Goal: Task Accomplishment & Management: Use online tool/utility

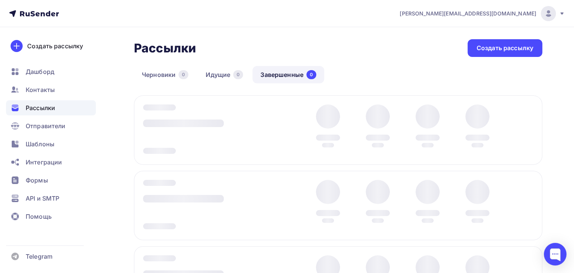
click at [481, 10] on span "[PERSON_NAME][EMAIL_ADDRESS][DOMAIN_NAME]" at bounding box center [468, 14] width 137 height 8
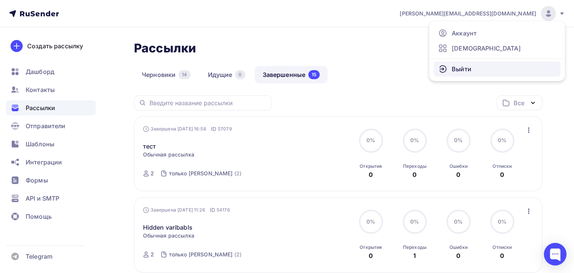
click at [460, 65] on span "Выйти" at bounding box center [462, 69] width 20 height 9
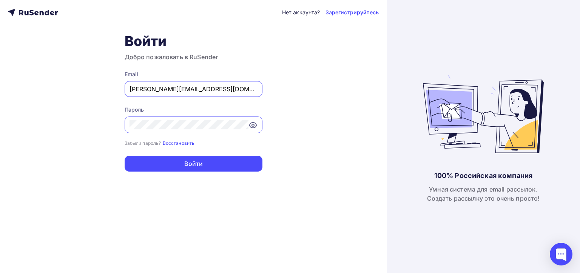
click at [178, 86] on input "[PERSON_NAME][EMAIL_ADDRESS][DOMAIN_NAME]" at bounding box center [193, 89] width 128 height 9
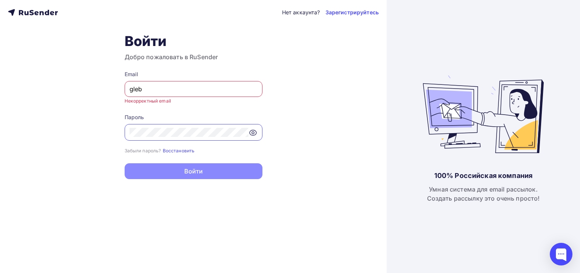
type input "[EMAIL_ADDRESS][DOMAIN_NAME]"
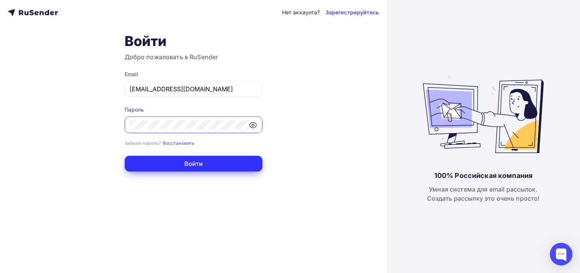
click at [175, 165] on button "Войти" at bounding box center [194, 164] width 138 height 16
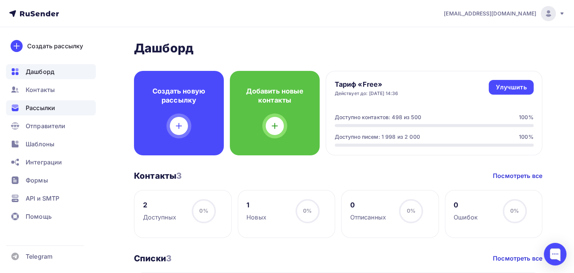
click at [31, 112] on span "Рассылки" at bounding box center [40, 107] width 29 height 9
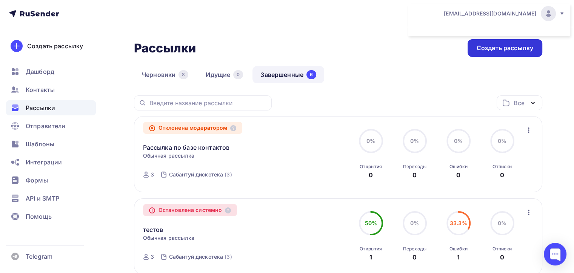
click at [490, 55] on div "Создать рассылку" at bounding box center [504, 48] width 75 height 18
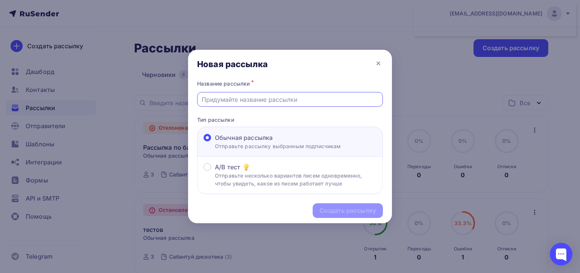
click at [305, 100] on input "text" at bounding box center [289, 99] width 177 height 9
type input "Trt"
click at [365, 210] on div "Создать рассылку" at bounding box center [347, 210] width 57 height 9
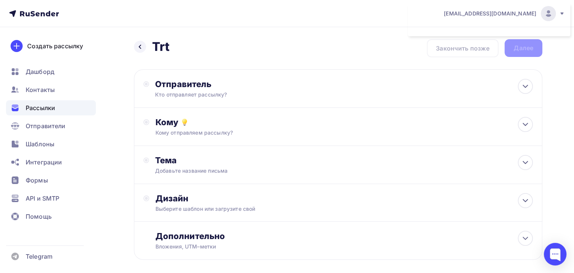
click at [264, 85] on div "Отправитель Кто отправляет рассылку? Email * [EMAIL_ADDRESS][DOMAIN_NAME] [EMAI…" at bounding box center [338, 164] width 408 height 191
click at [264, 85] on div "Отправитель" at bounding box center [236, 84] width 163 height 11
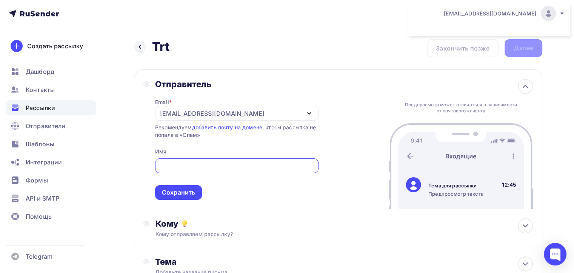
type input "[PERSON_NAME][EMAIL_ADDRESS][DOMAIN_NAME]"
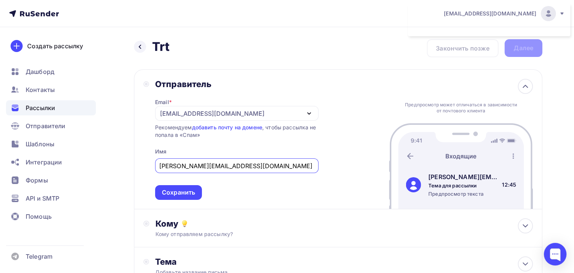
click at [201, 112] on div "[EMAIL_ADDRESS][DOMAIN_NAME]" at bounding box center [212, 113] width 105 height 9
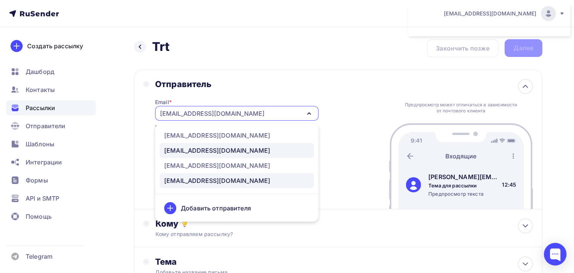
click at [224, 146] on div "[EMAIL_ADDRESS][DOMAIN_NAME]" at bounding box center [217, 150] width 106 height 9
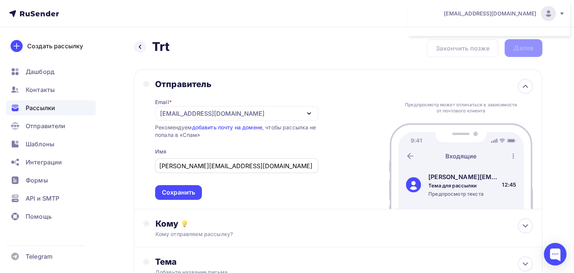
click at [207, 169] on input "[PERSON_NAME][EMAIL_ADDRESS][DOMAIN_NAME]" at bounding box center [236, 165] width 155 height 9
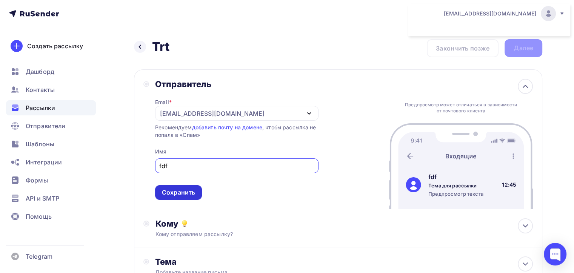
type input "fdf"
click at [176, 195] on div "Сохранить" at bounding box center [178, 192] width 33 height 9
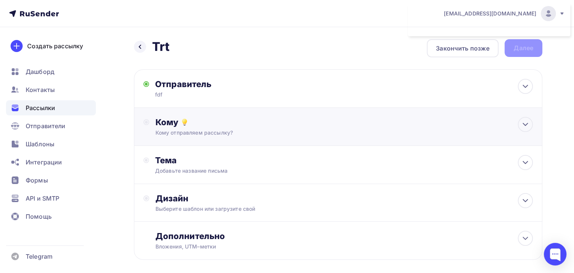
click at [175, 139] on div "Кому Кому отправляем рассылку? Списки получателей Выберите список Все списки id…" at bounding box center [338, 127] width 408 height 38
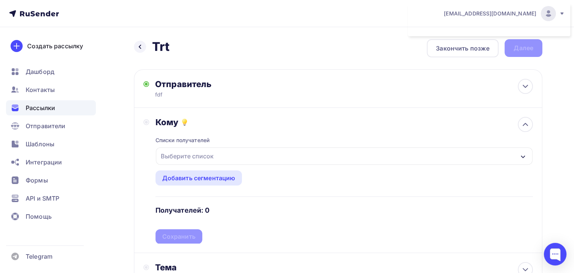
click at [181, 155] on div "Выберите список" at bounding box center [187, 156] width 59 height 14
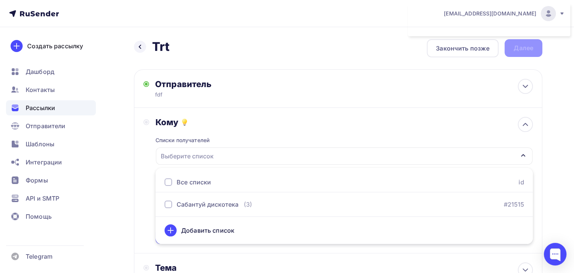
click at [189, 190] on div "Все списки id" at bounding box center [343, 182] width 377 height 20
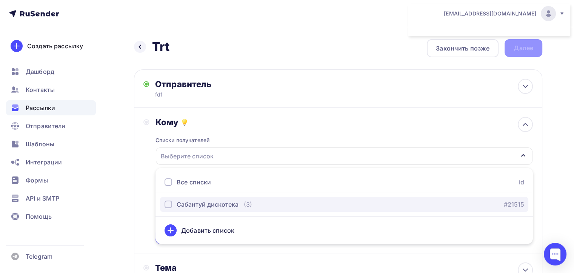
click at [191, 199] on button "Сабантуй дискотека (3) #21515" at bounding box center [344, 204] width 368 height 15
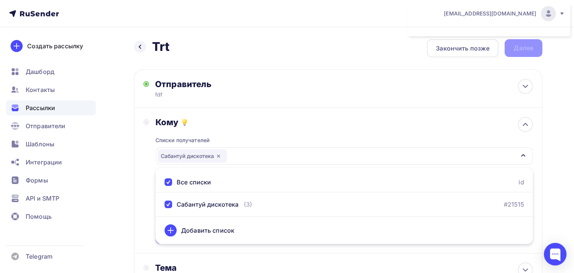
click at [124, 193] on div "Назад Trt Trt Закончить позже Далее Отправитель fdf Email * [EMAIL_ADDRESS][DOM…" at bounding box center [287, 221] width 574 height 389
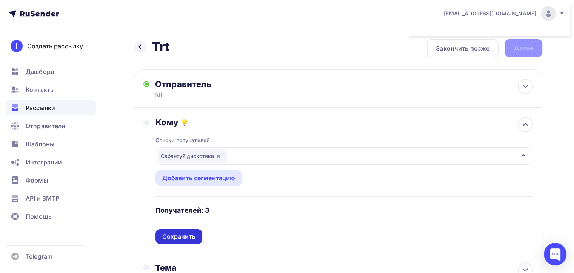
click at [181, 234] on div "Сохранить" at bounding box center [178, 236] width 33 height 9
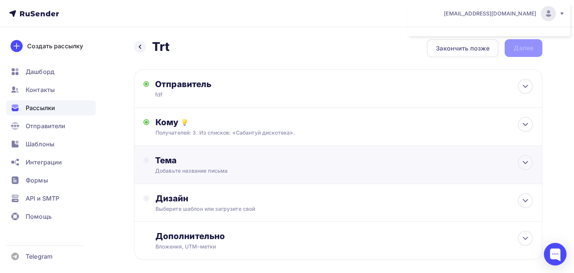
click at [166, 178] on div "Тема Добавьте название письма Тема * Рекомендуем использовать не более 150 симв…" at bounding box center [338, 165] width 408 height 38
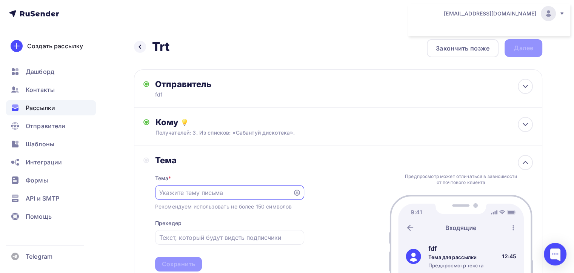
click at [185, 193] on input "text" at bounding box center [223, 192] width 129 height 9
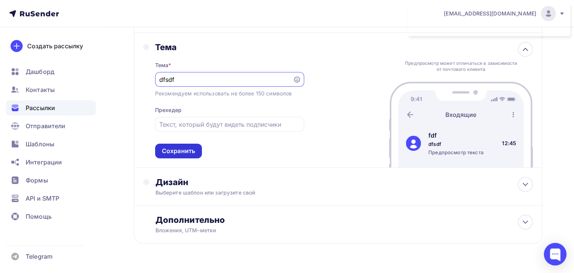
type input "dfsdf"
click at [186, 147] on div "Сохранить" at bounding box center [178, 151] width 33 height 9
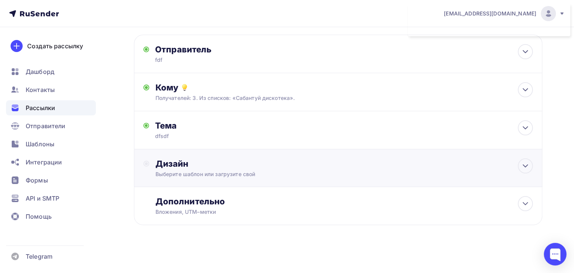
click at [197, 157] on div "Дизайн Выберите шаблон или загрузите свой" at bounding box center [338, 168] width 408 height 38
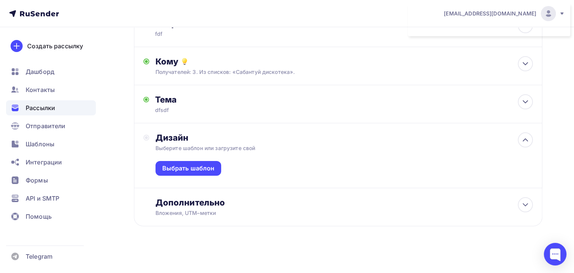
scroll to position [62, 0]
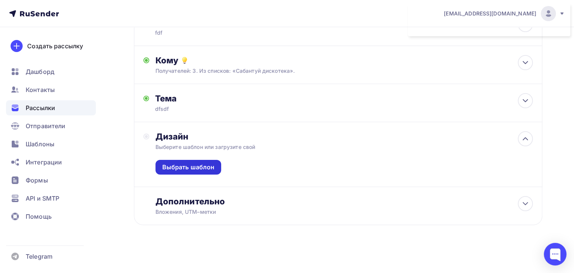
click at [198, 166] on div "Выбрать шаблон" at bounding box center [188, 167] width 52 height 9
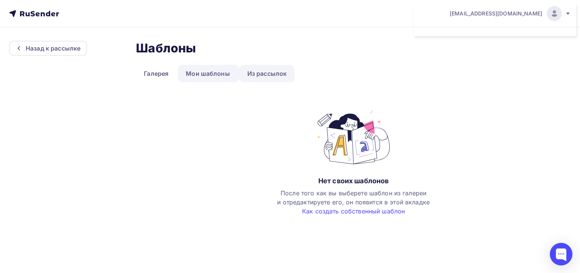
click at [258, 74] on link "Из рассылок" at bounding box center [266, 73] width 55 height 17
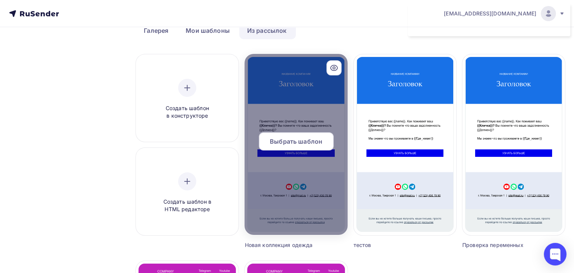
scroll to position [75, 0]
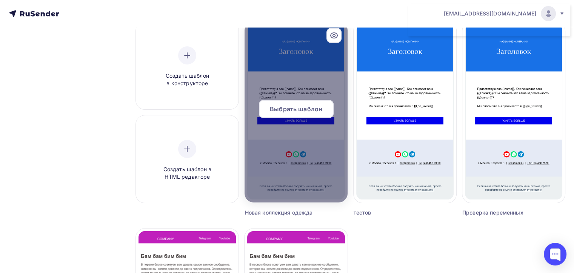
click at [288, 116] on div "Выбрать шаблон" at bounding box center [296, 109] width 75 height 18
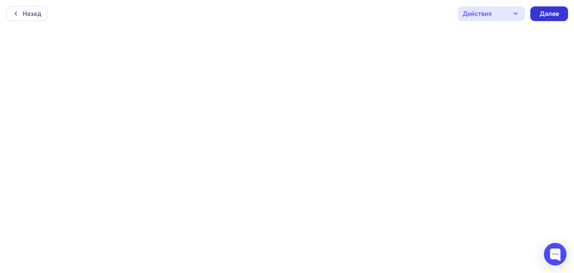
click at [533, 10] on div "Далее" at bounding box center [549, 13] width 38 height 15
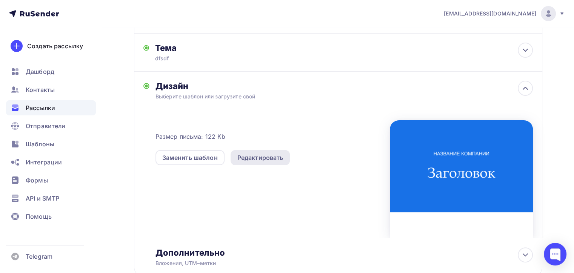
scroll to position [75, 0]
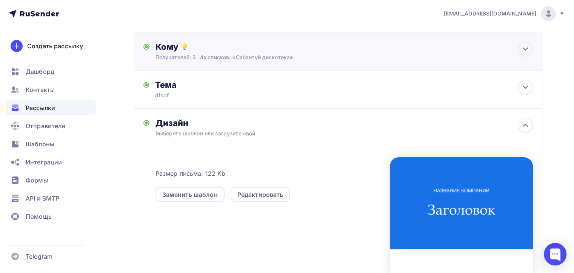
click at [211, 50] on div "Кому" at bounding box center [343, 47] width 377 height 11
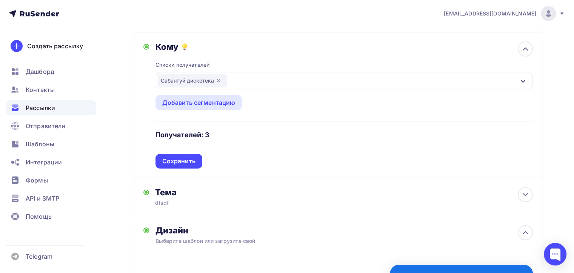
click at [226, 80] on div "Сабантуй дискотека" at bounding box center [192, 81] width 69 height 14
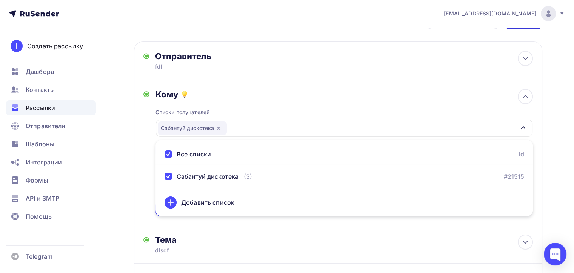
scroll to position [0, 0]
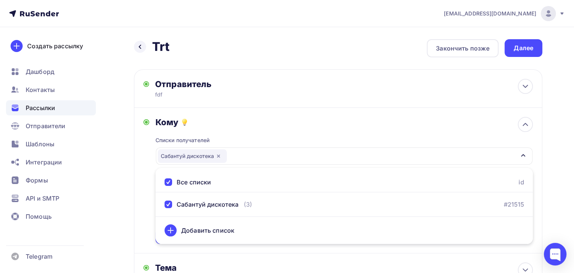
click at [524, 15] on span "[EMAIL_ADDRESS][DOMAIN_NAME]" at bounding box center [490, 14] width 92 height 8
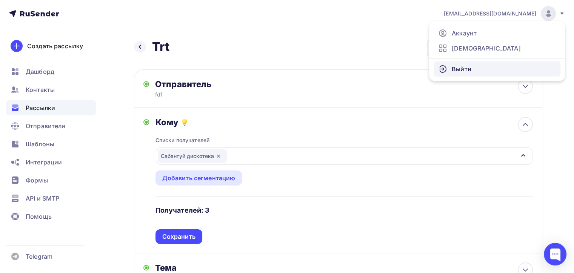
click at [491, 61] on link "Выйти" at bounding box center [497, 68] width 127 height 15
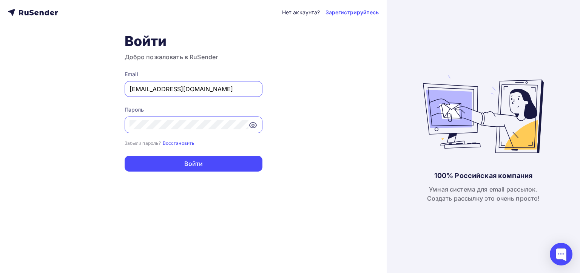
click at [253, 83] on div "[EMAIL_ADDRESS][DOMAIN_NAME]" at bounding box center [194, 89] width 138 height 16
click at [241, 89] on input "[EMAIL_ADDRESS][DOMAIN_NAME]" at bounding box center [193, 89] width 128 height 9
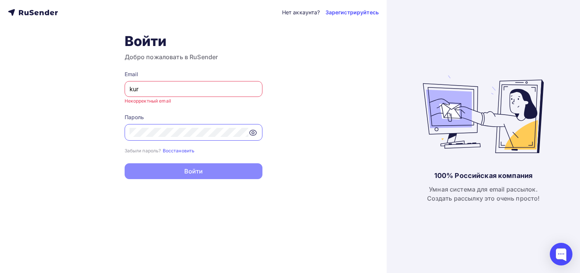
type input "[PERSON_NAME][EMAIL_ADDRESS][DOMAIN_NAME]"
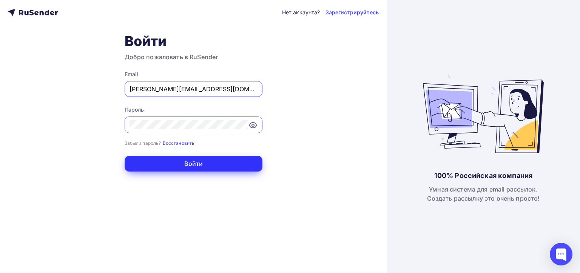
click at [179, 166] on button "Войти" at bounding box center [194, 164] width 138 height 16
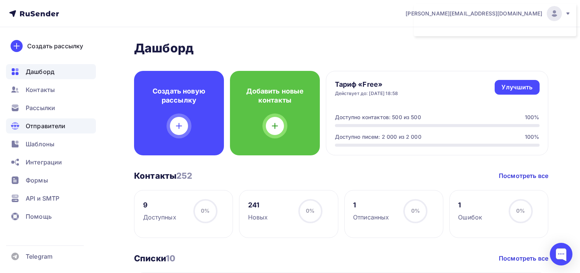
click at [60, 127] on span "Отправители" at bounding box center [46, 125] width 40 height 9
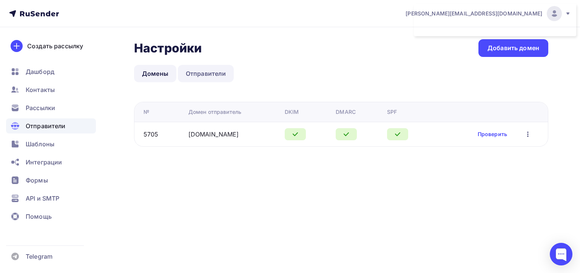
click at [195, 72] on link "Отправители" at bounding box center [206, 73] width 56 height 17
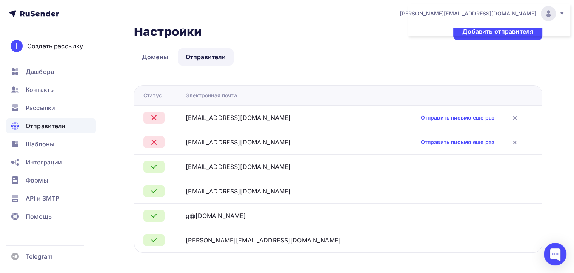
scroll to position [26, 0]
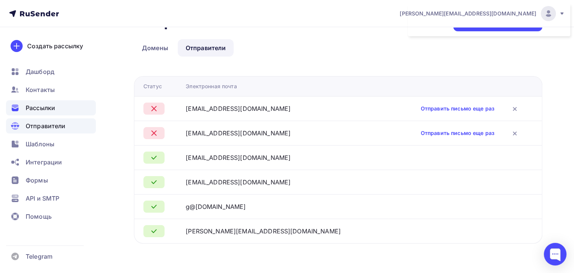
click at [57, 102] on div "Рассылки" at bounding box center [51, 107] width 90 height 15
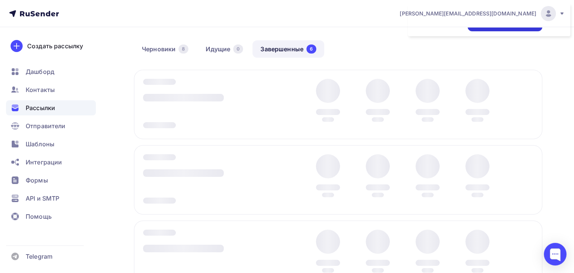
click at [521, 31] on div "Создать рассылку" at bounding box center [504, 23] width 75 height 18
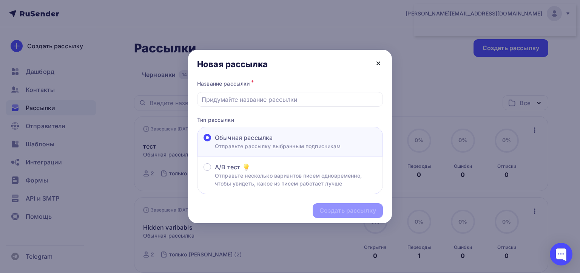
drag, startPoint x: 387, startPoint y: 62, endPoint x: 378, endPoint y: 65, distance: 9.7
click at [378, 65] on div "Новая рассылка" at bounding box center [290, 64] width 204 height 29
click at [378, 65] on icon at bounding box center [378, 63] width 9 height 9
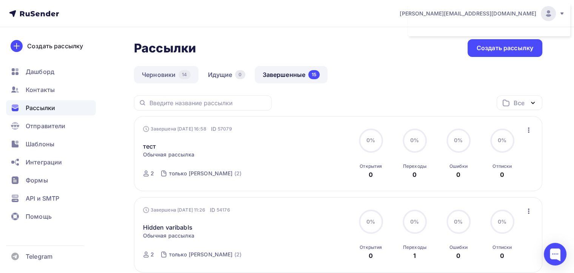
click at [170, 75] on link "Черновики 14" at bounding box center [166, 74] width 65 height 17
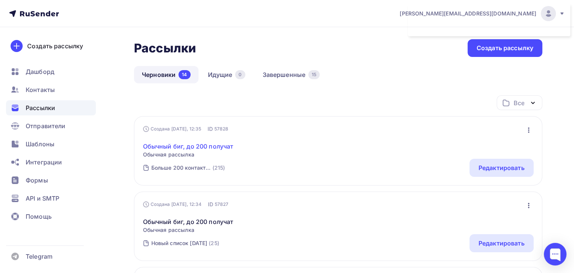
click at [184, 146] on link "Обычный биг, до 200 получат" at bounding box center [188, 146] width 91 height 9
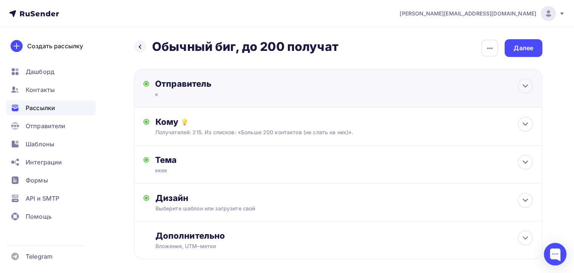
click at [327, 88] on div "Отправитель к Email * [PERSON_NAME][EMAIL_ADDRESS][DOMAIN_NAME] [EMAIL_ADDRESS]…" at bounding box center [338, 88] width 408 height 38
type input "к"
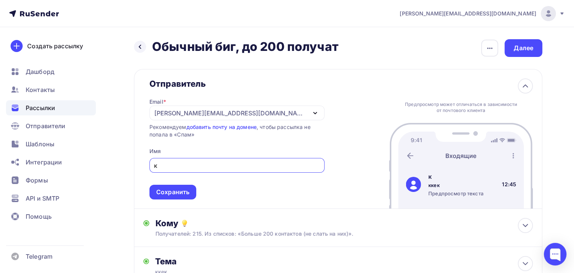
click at [302, 112] on div "[PERSON_NAME][EMAIL_ADDRESS][DOMAIN_NAME]" at bounding box center [236, 113] width 175 height 15
click at [155, 161] on div "к" at bounding box center [236, 165] width 175 height 15
click at [189, 192] on div "Сохранить" at bounding box center [172, 192] width 33 height 9
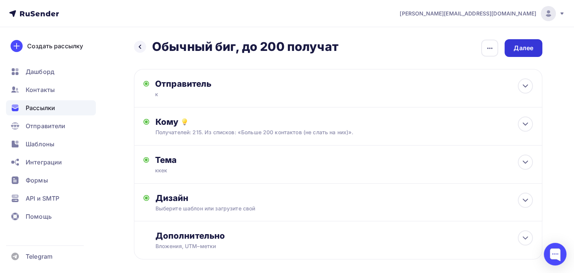
click at [524, 48] on div "Далее" at bounding box center [523, 48] width 20 height 9
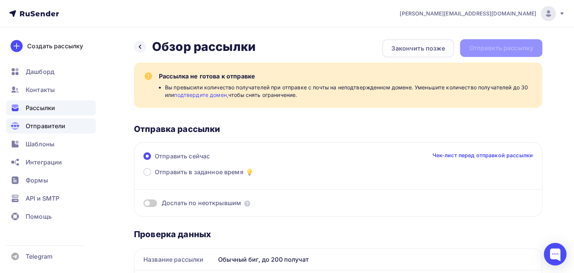
click at [63, 128] on span "Отправители" at bounding box center [46, 125] width 40 height 9
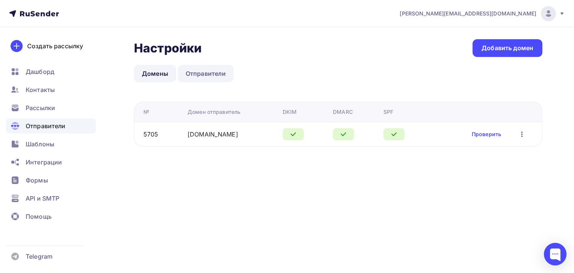
click at [186, 75] on link "Отправители" at bounding box center [206, 73] width 56 height 17
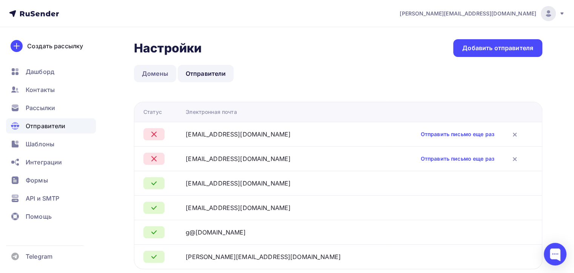
click at [161, 72] on link "Домены" at bounding box center [155, 73] width 42 height 17
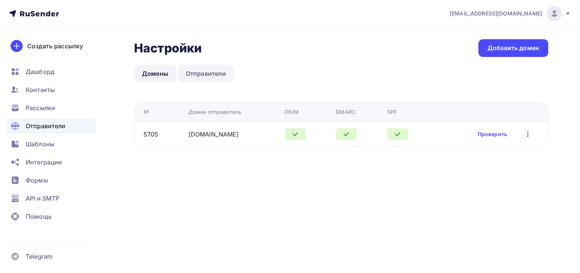
click at [198, 71] on link "Отправители" at bounding box center [206, 73] width 56 height 17
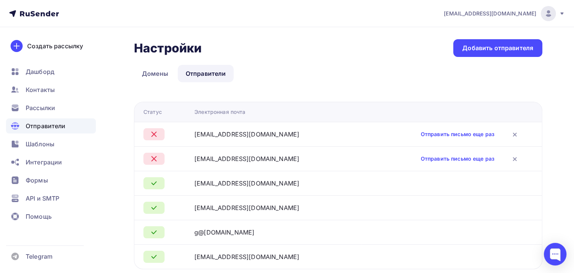
scroll to position [26, 0]
